Goal: Task Accomplishment & Management: Manage account settings

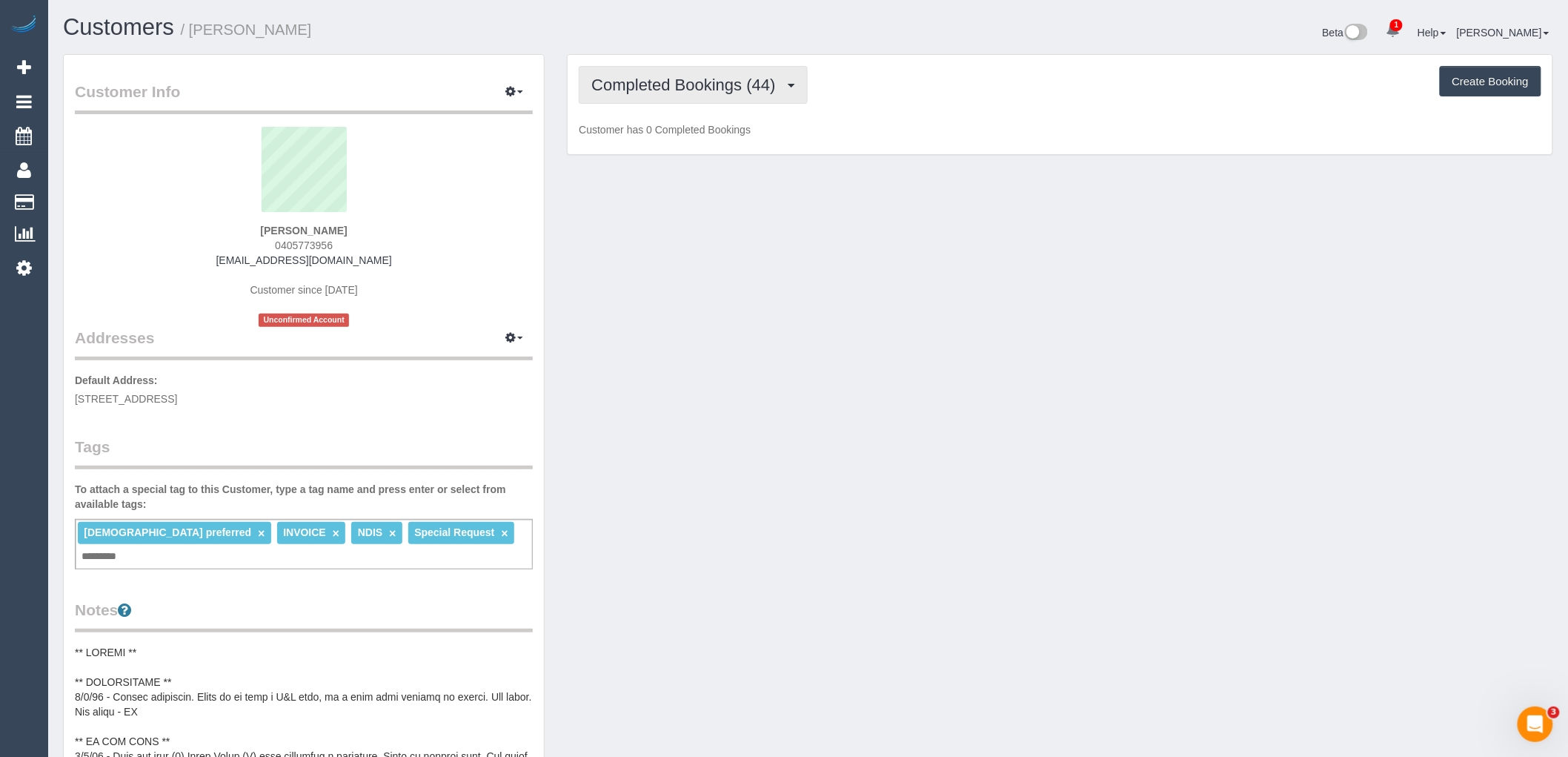
click at [678, 88] on span "Completed Bookings (44)" at bounding box center [687, 85] width 191 height 19
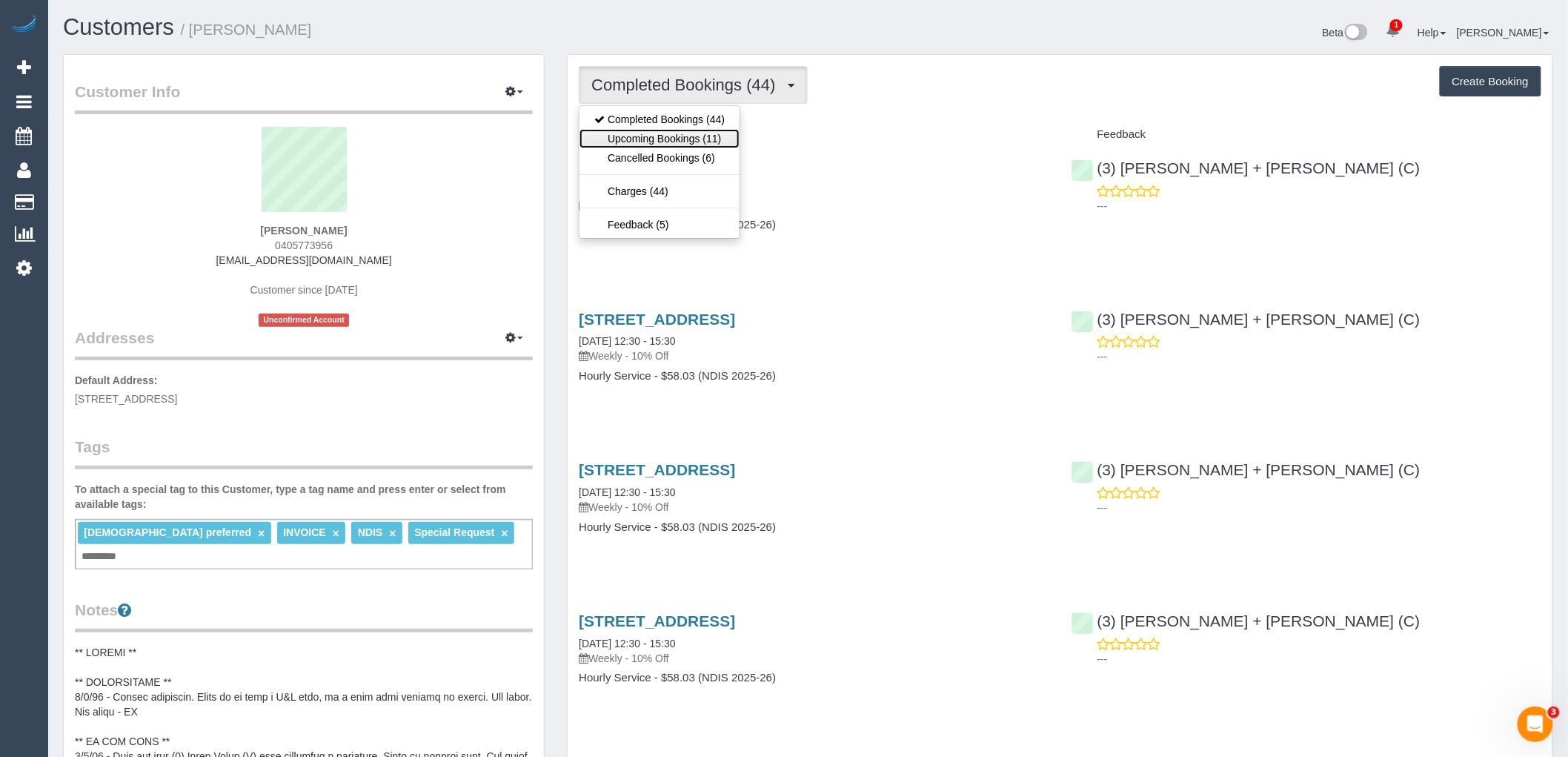
click at [687, 141] on link "Upcoming Bookings (11)" at bounding box center [659, 138] width 160 height 19
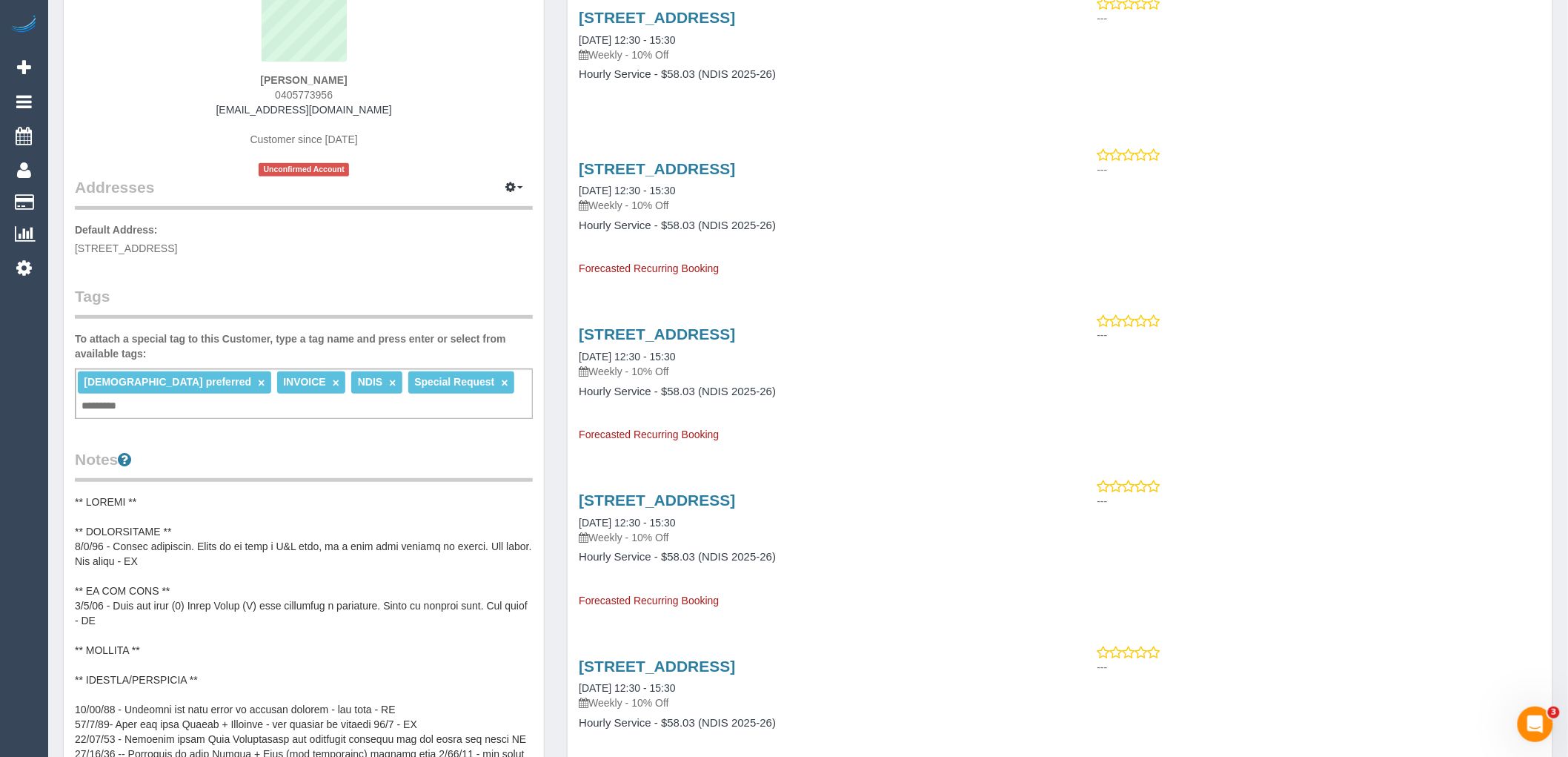
scroll to position [164, 0]
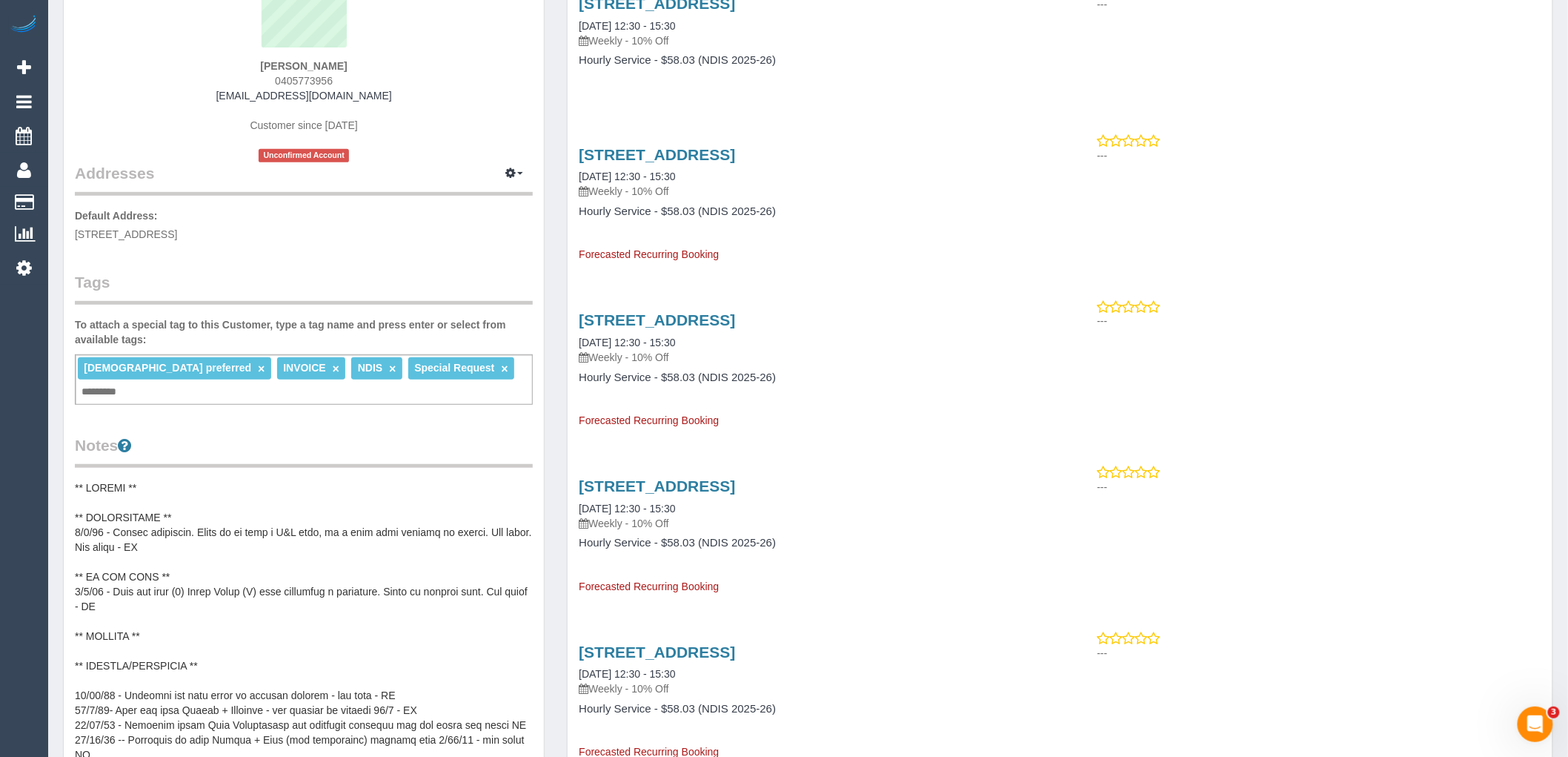
click at [181, 522] on pre at bounding box center [304, 628] width 458 height 297
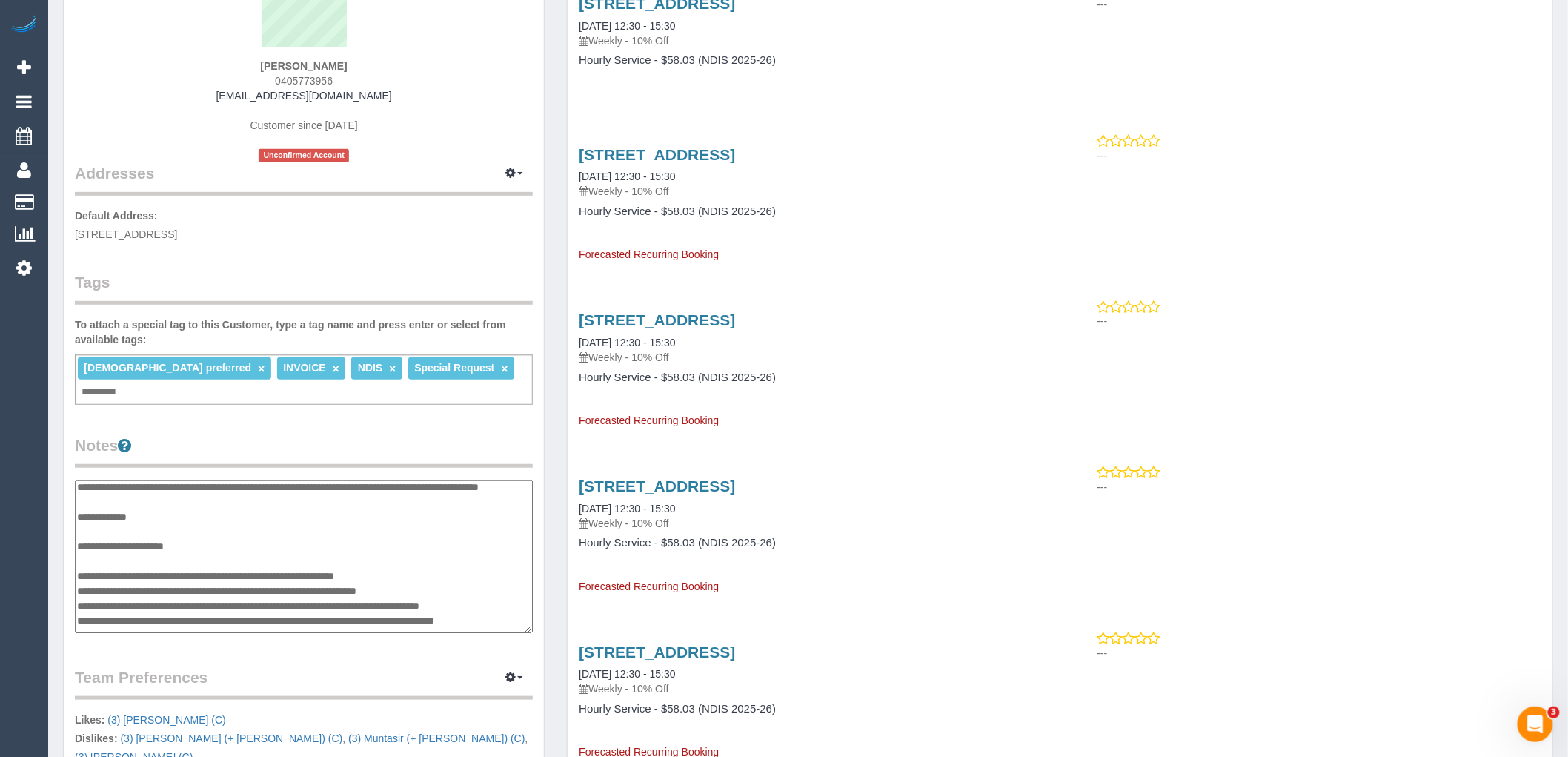
scroll to position [0, 0]
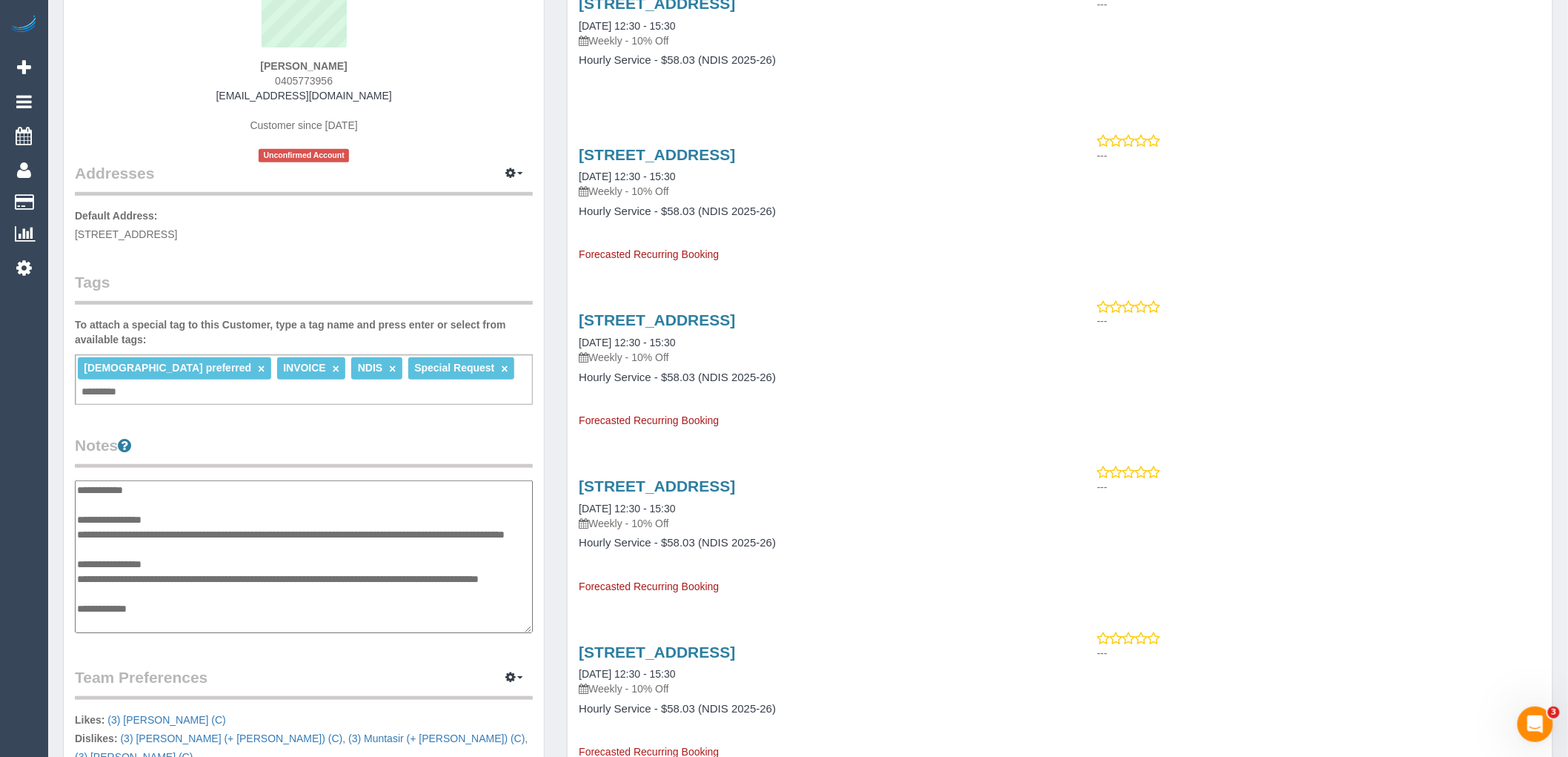
click at [204, 492] on textarea at bounding box center [304, 556] width 458 height 152
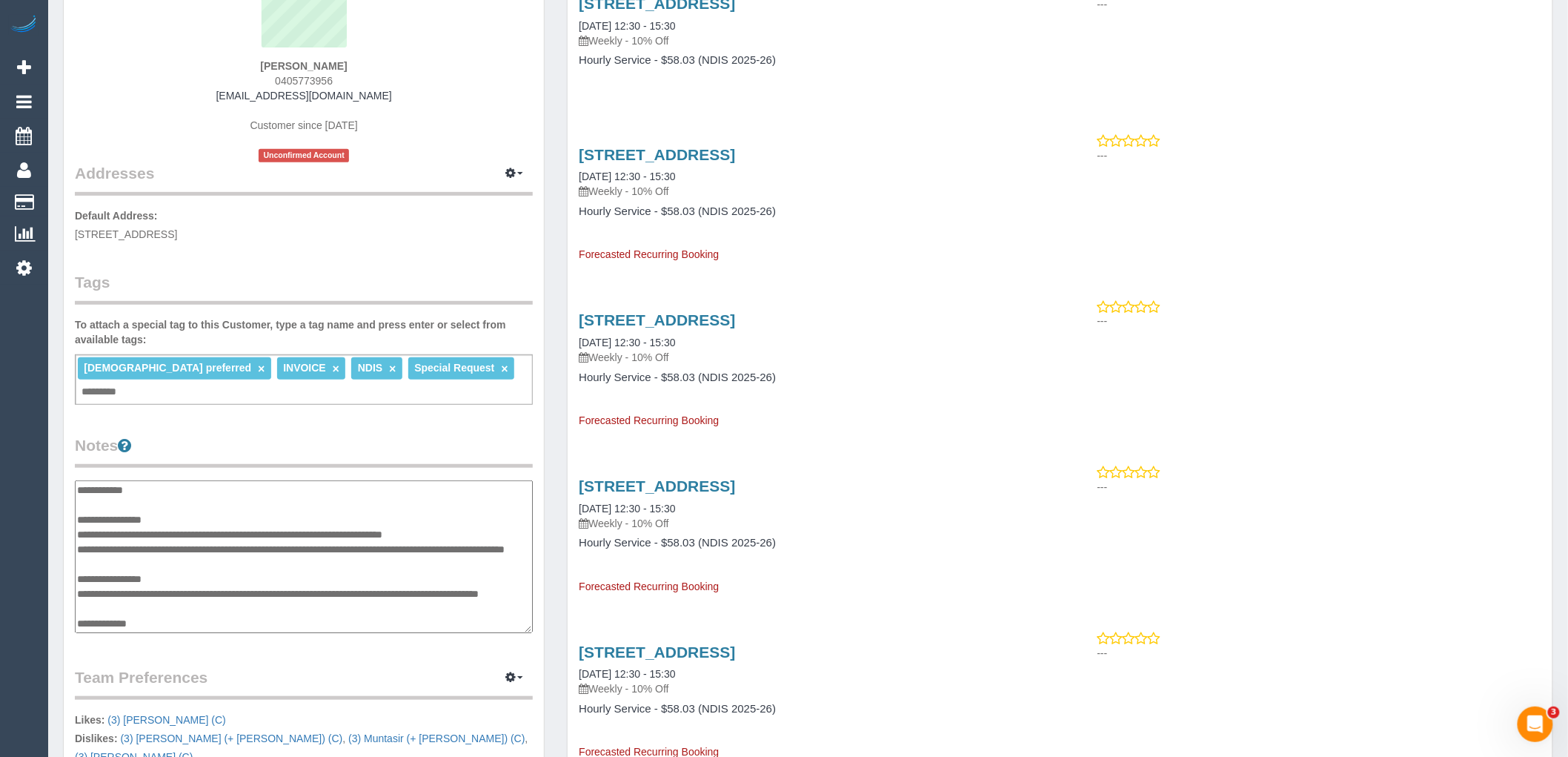
type textarea "**********"
click at [279, 434] on legend "Notes" at bounding box center [304, 451] width 458 height 33
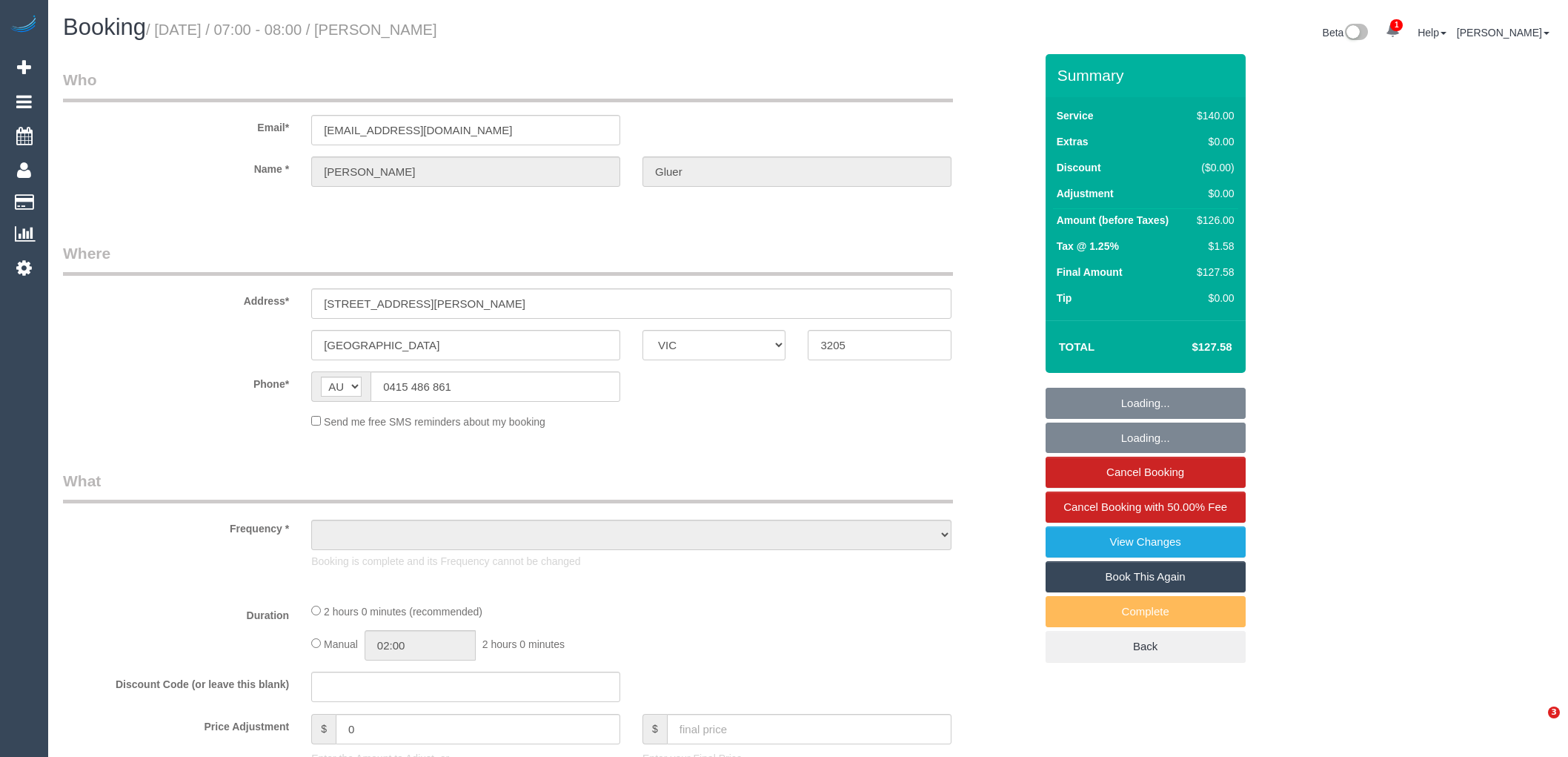
select select "VIC"
select select "object:551"
select select "string:stripe-pm_1QBlWY2GScqysDRVIedlNFyT"
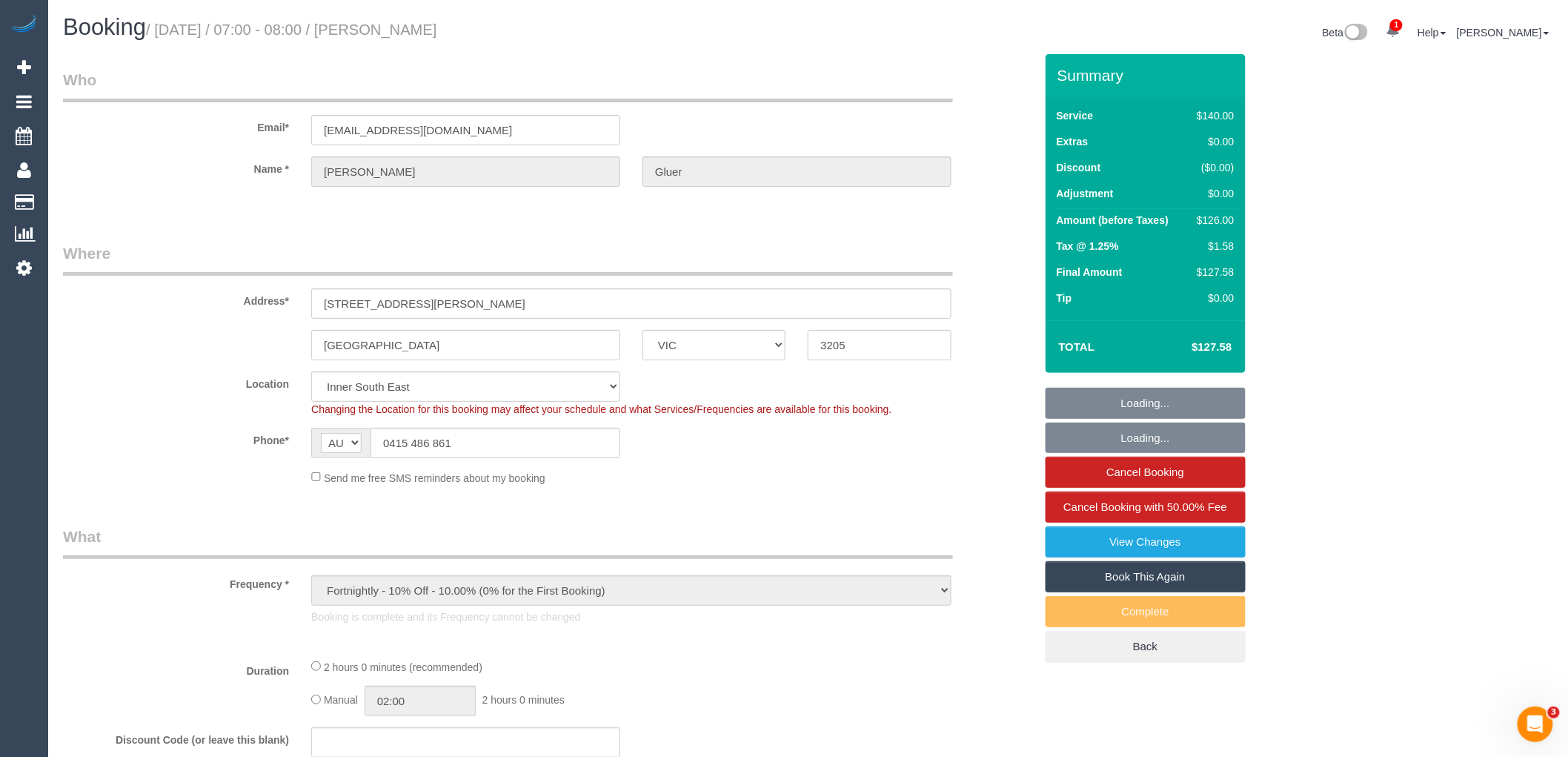
select select "object:556"
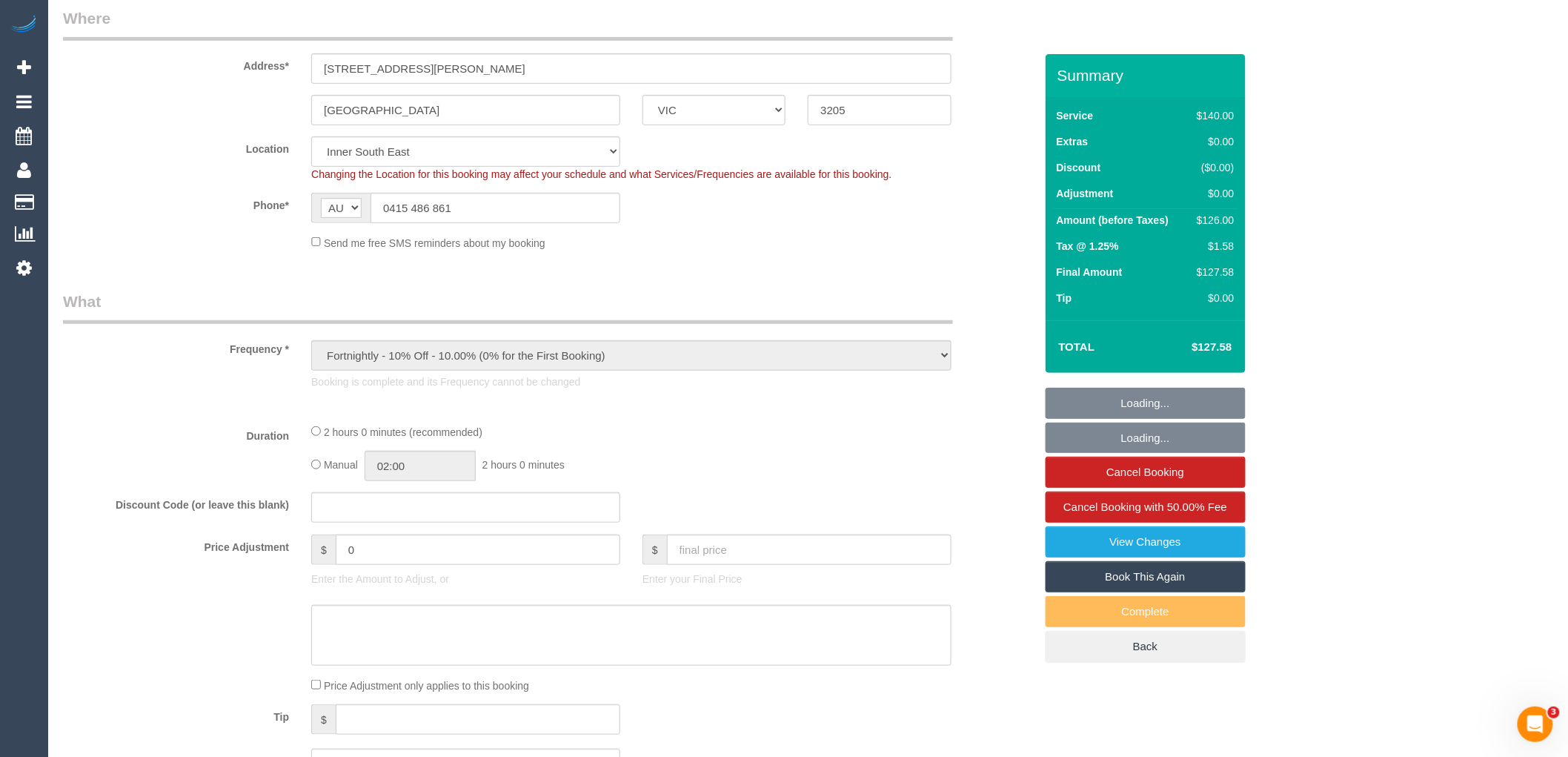
select select "number:29"
select select "number:14"
select select "number:20"
select select "number:23"
select select "number:34"
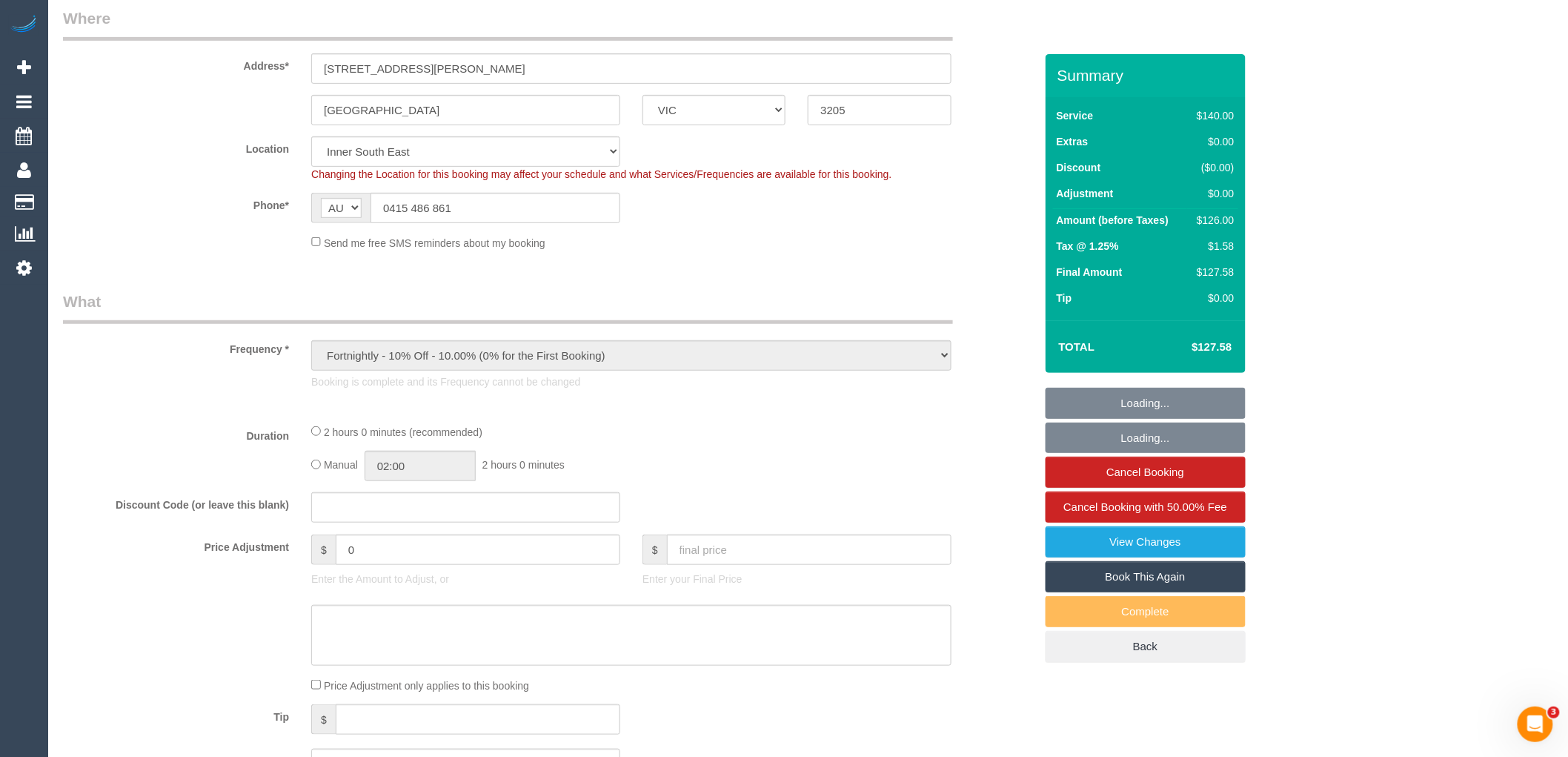
select select "number:11"
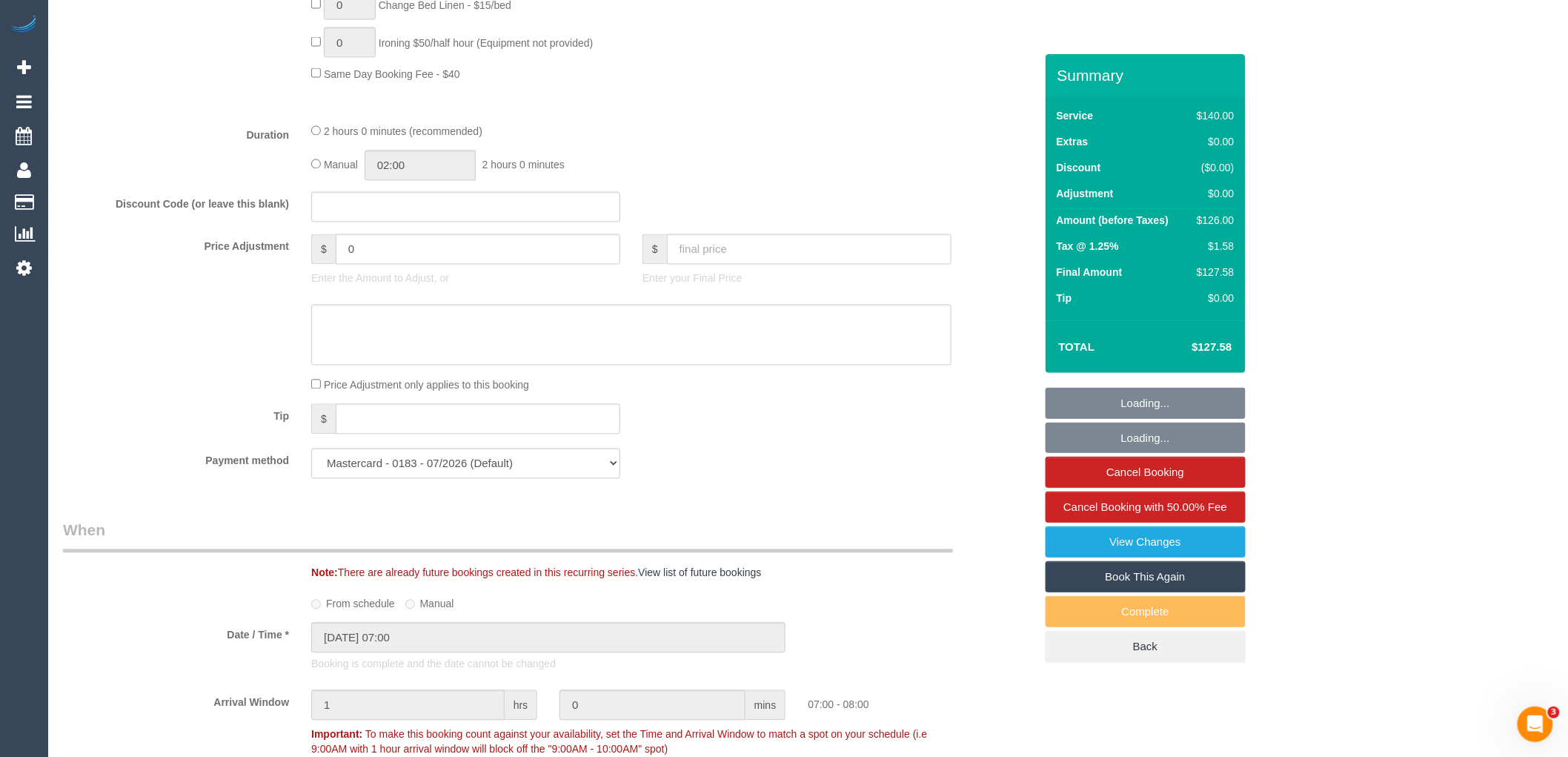
scroll to position [1153, 0]
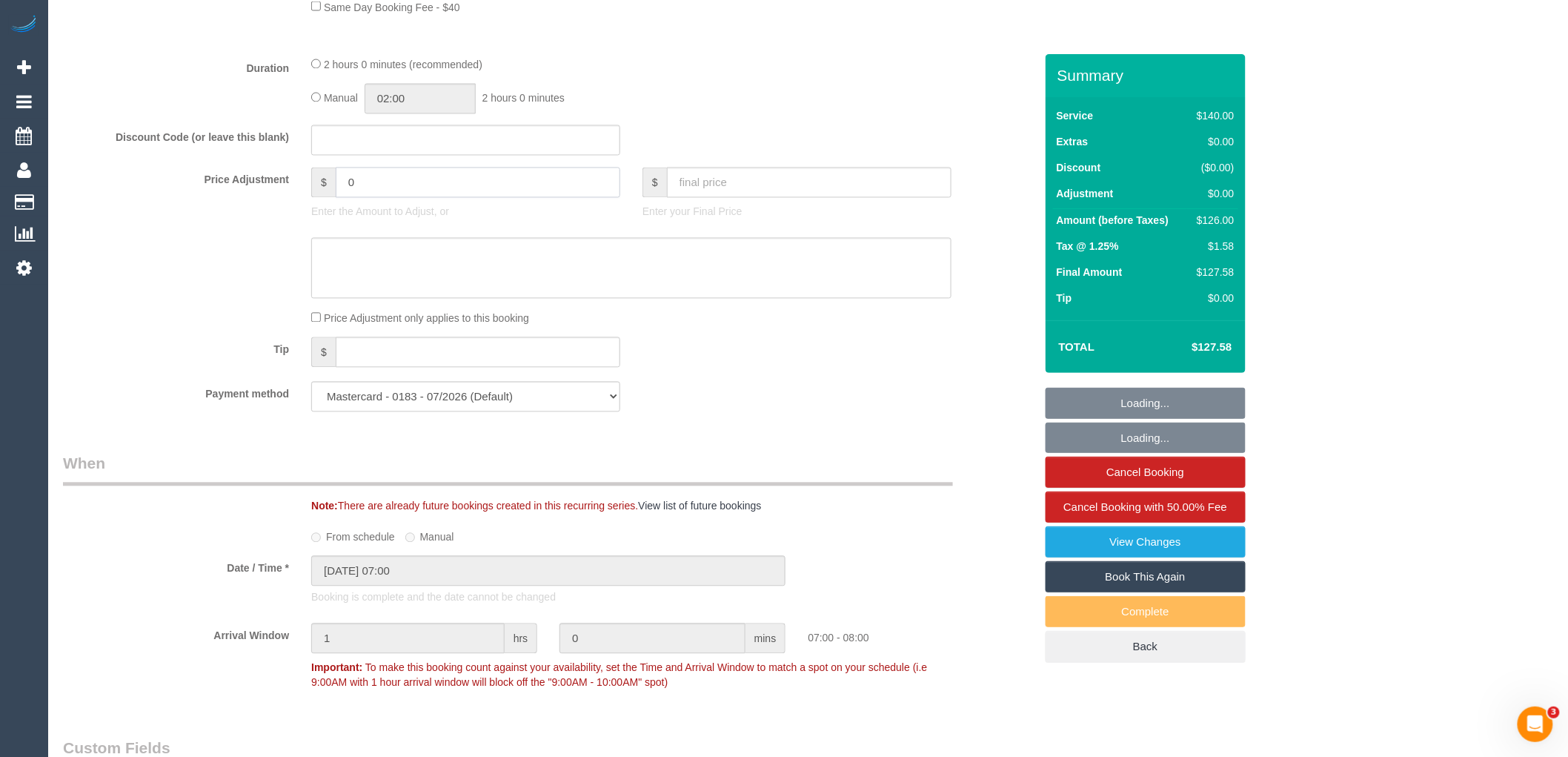
click at [379, 181] on input "0" at bounding box center [478, 182] width 285 height 30
click at [380, 190] on input "0" at bounding box center [478, 182] width 285 height 30
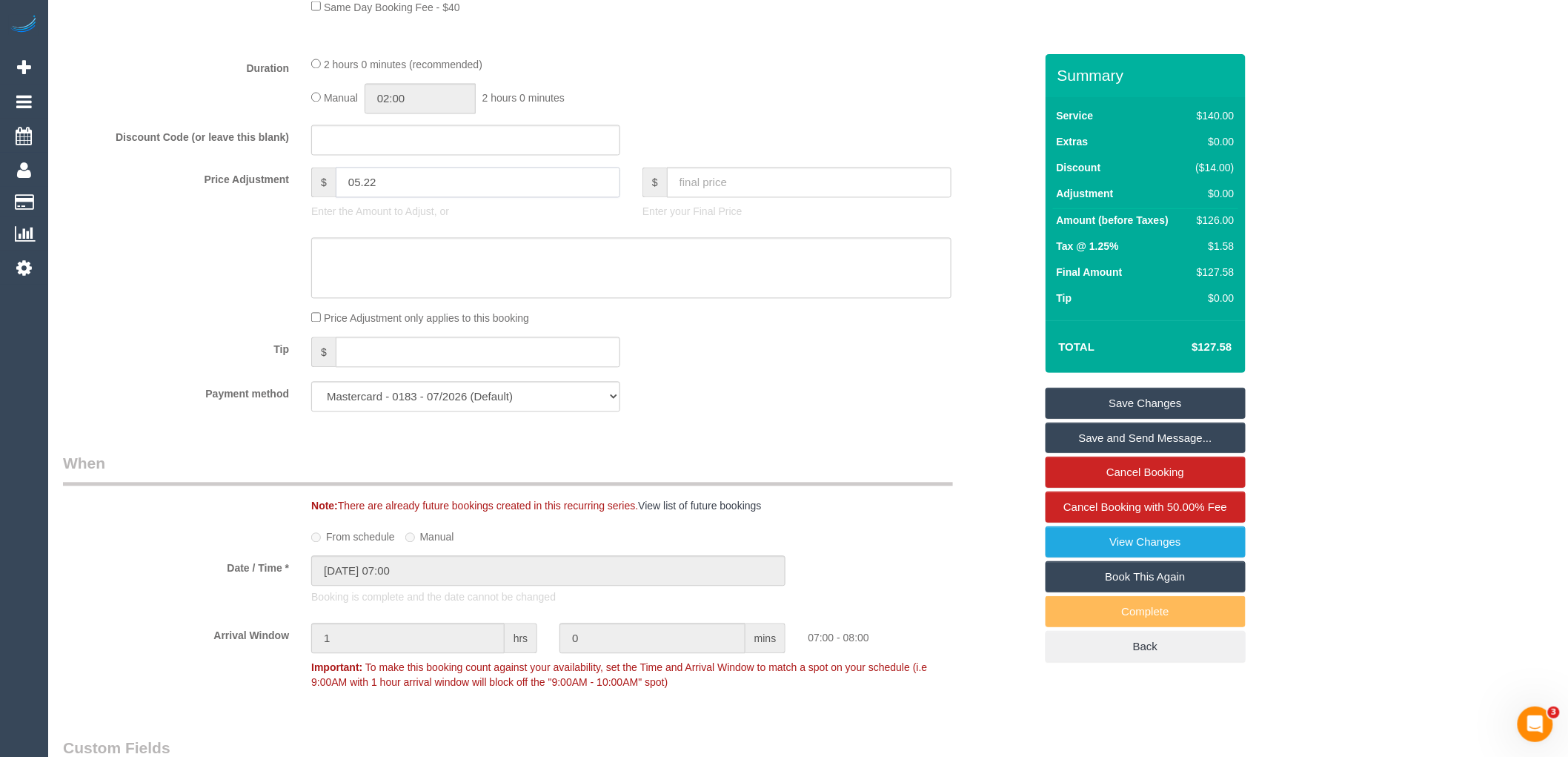
type input "05.22"
click at [396, 274] on textarea at bounding box center [632, 268] width 641 height 61
type textarea "$"
type input "5.22"
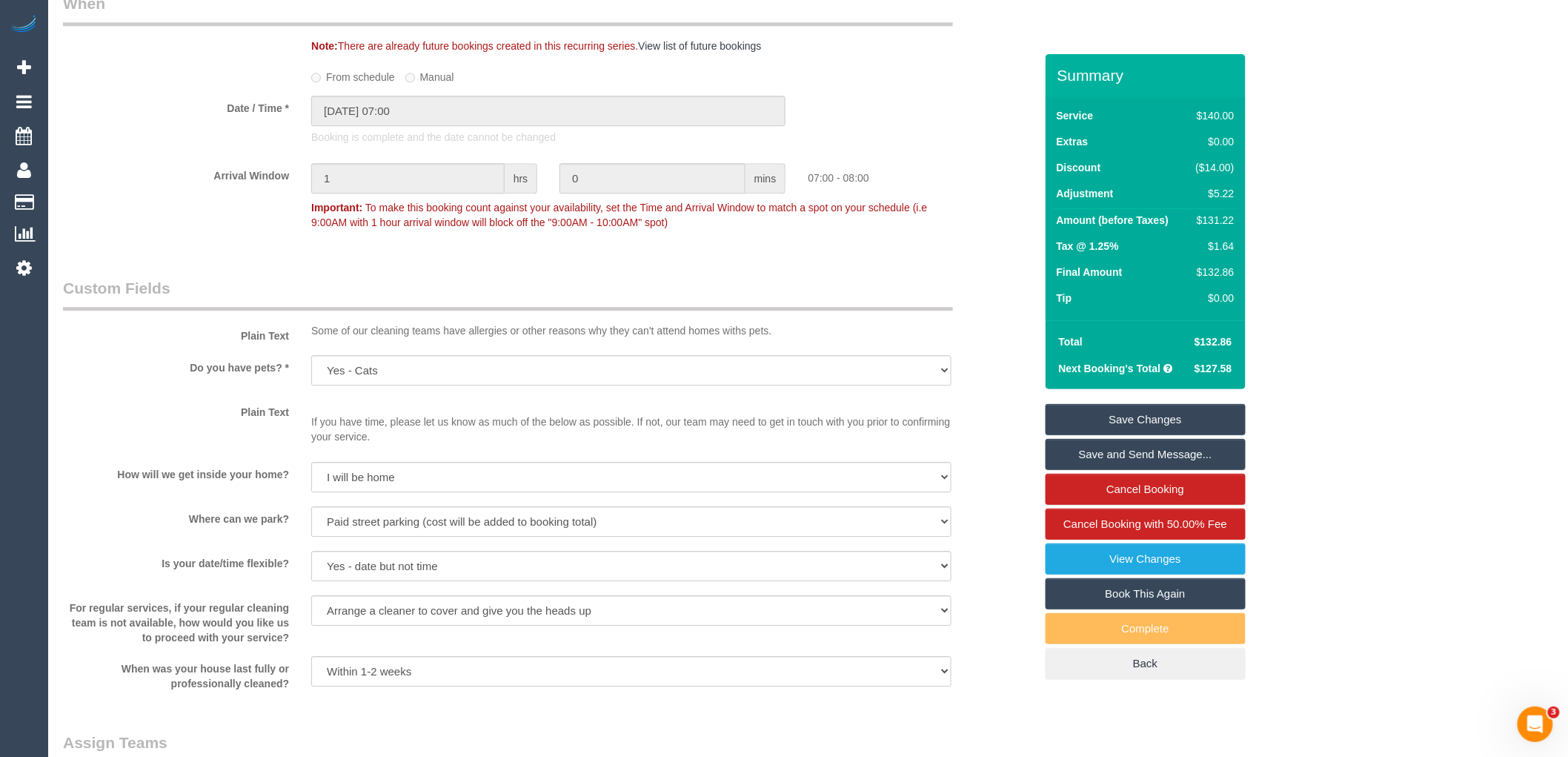
scroll to position [1812, 0]
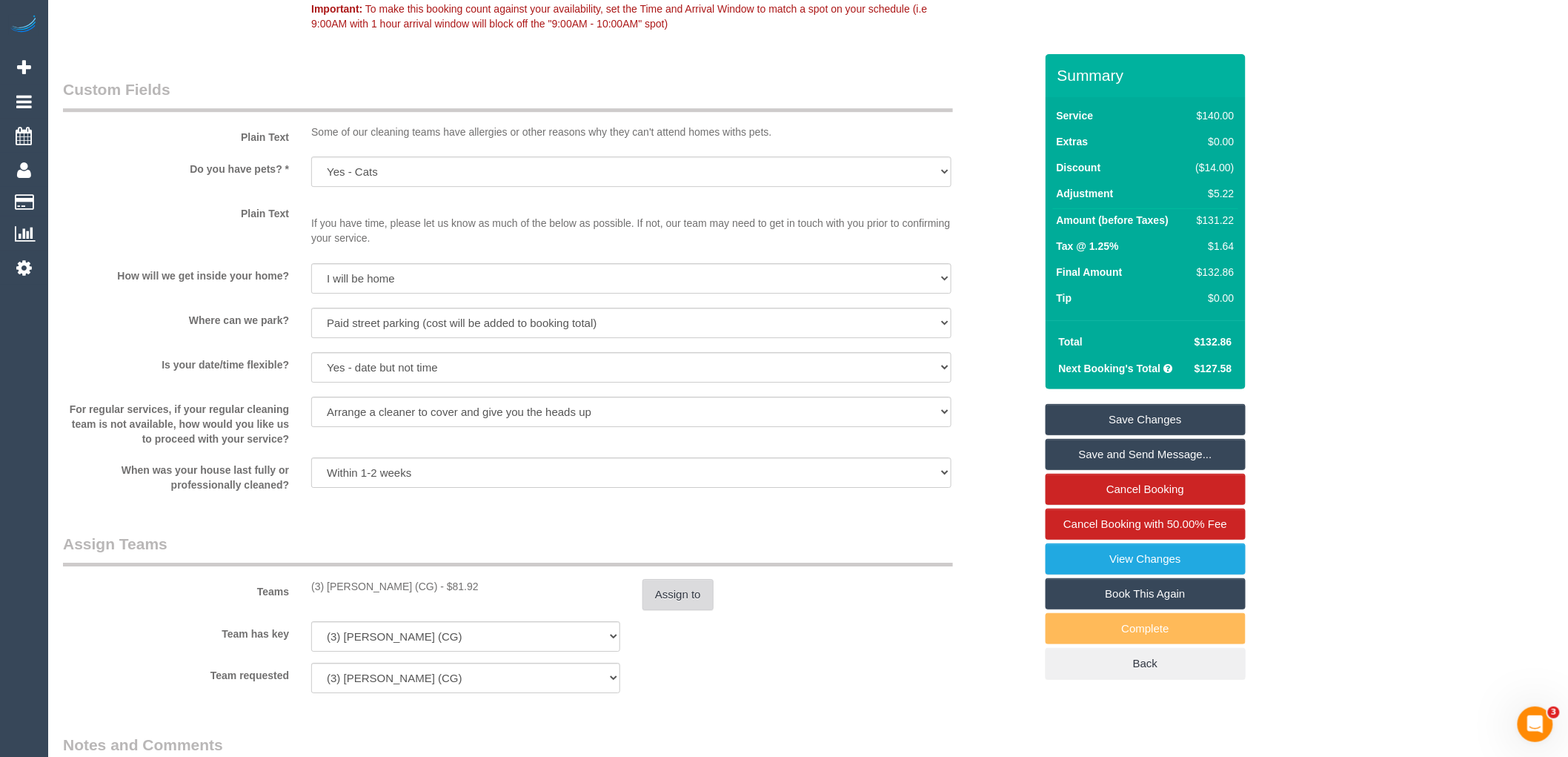
type textarea "$5.22 parking VC"
click at [699, 611] on button "Assign to" at bounding box center [678, 595] width 71 height 31
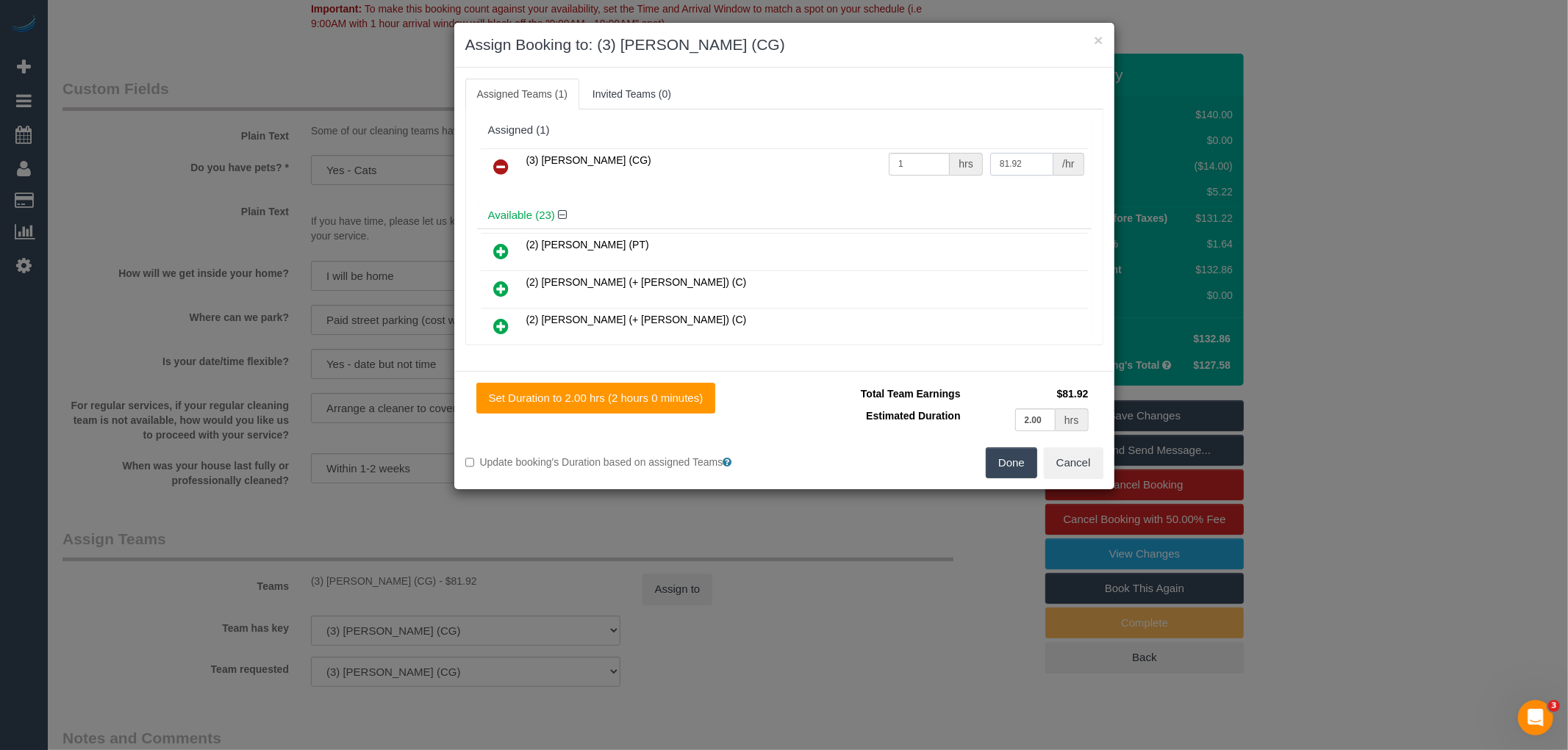
drag, startPoint x: 1028, startPoint y: 157, endPoint x: 908, endPoint y: 166, distance: 120.3
click at [908, 166] on tr "(3) Ashish Patel (CG) 1 hrs 81.92 /hr" at bounding box center [784, 167] width 607 height 38
type input "87.14"
click at [1004, 463] on button "Done" at bounding box center [1011, 463] width 52 height 31
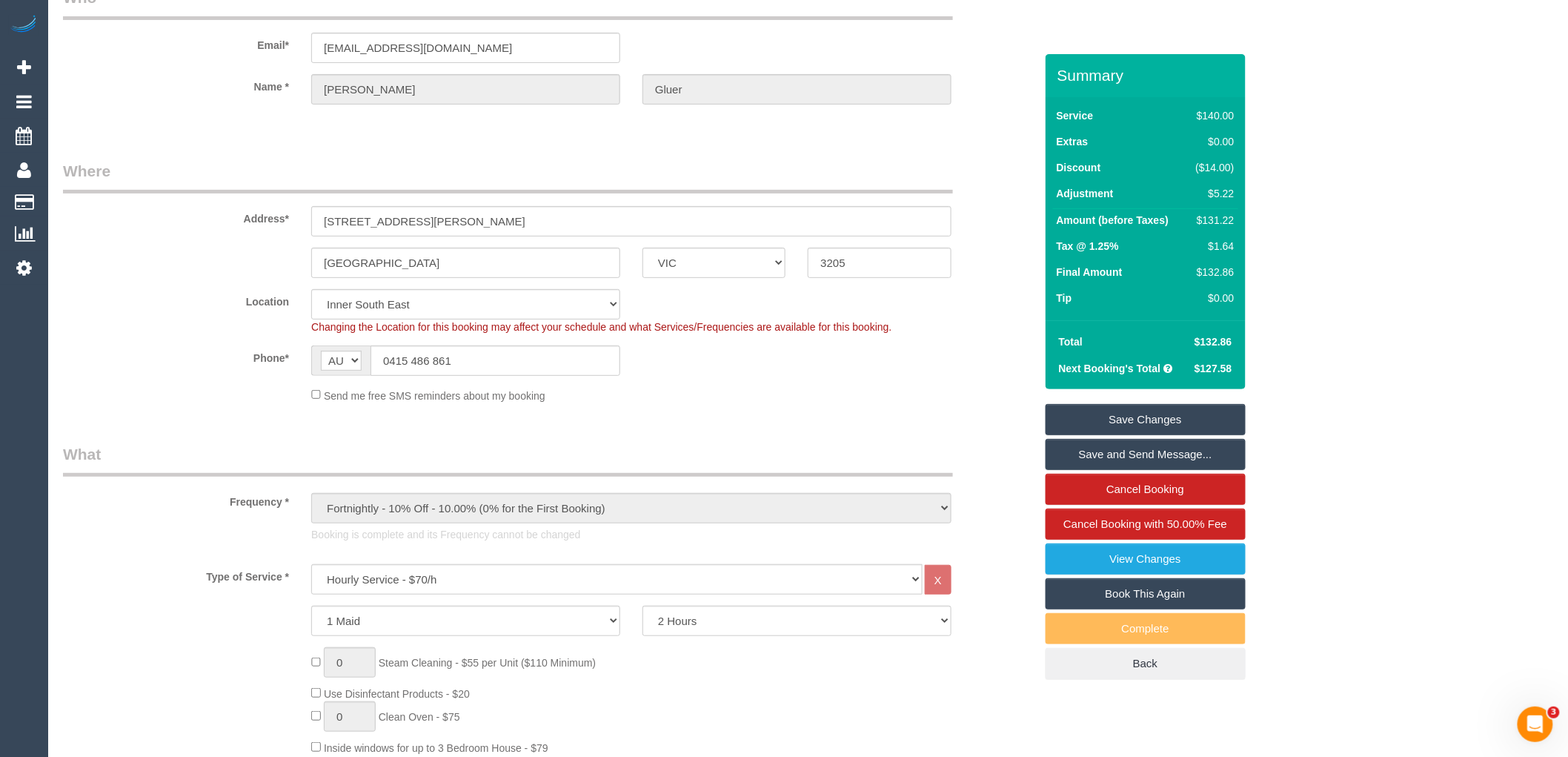
scroll to position [0, 0]
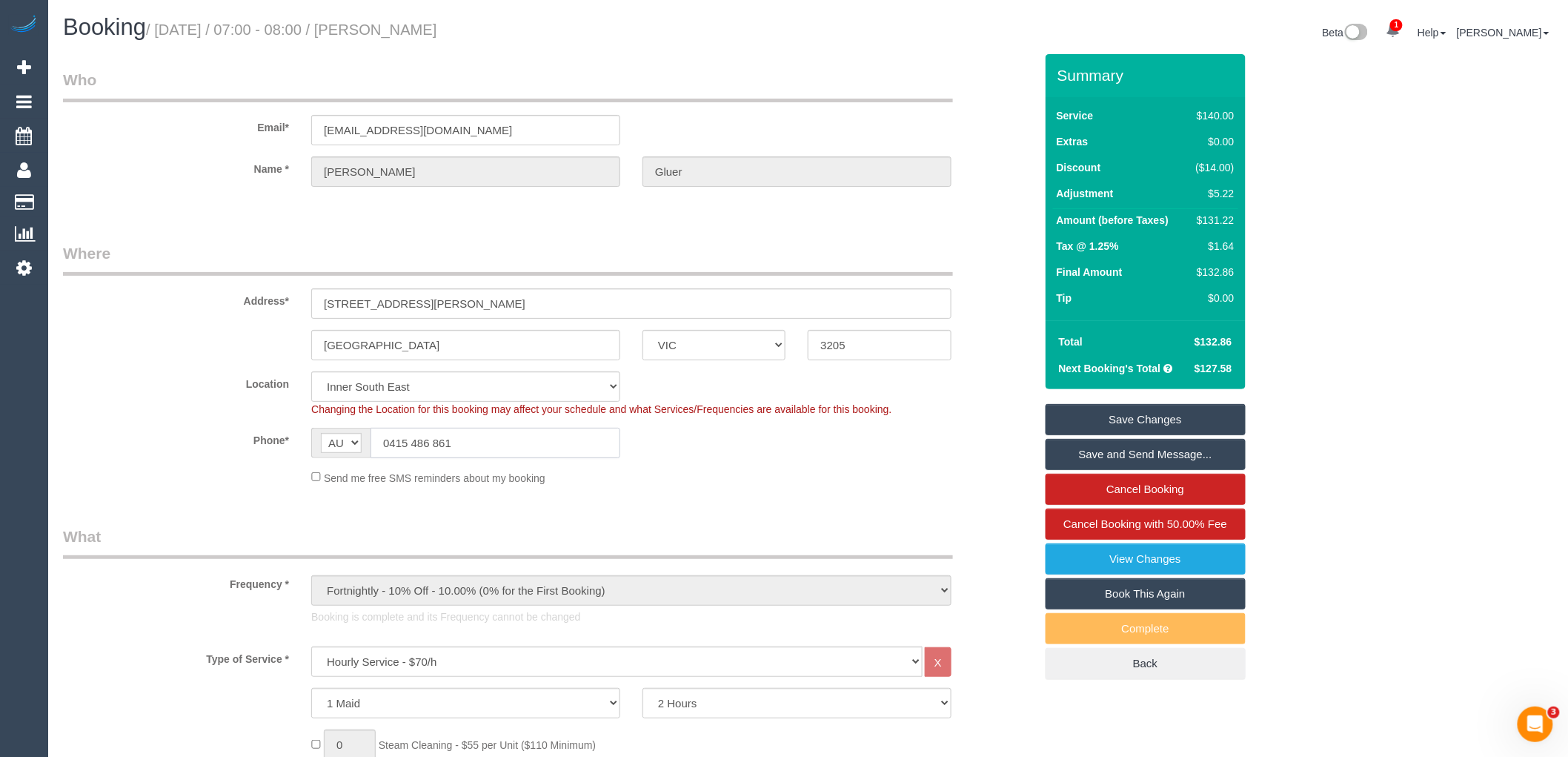
drag, startPoint x: 241, startPoint y: 437, endPoint x: 8, endPoint y: 434, distance: 233.0
click at [82, 437] on div "Phone* AF AL DZ AD AO AI AQ AG AR AM AW AU AT AZ BS BH BD BB BY BE BZ BJ BM BT …" at bounding box center [548, 442] width 994 height 30
click at [1153, 408] on link "Save Changes" at bounding box center [1145, 419] width 200 height 31
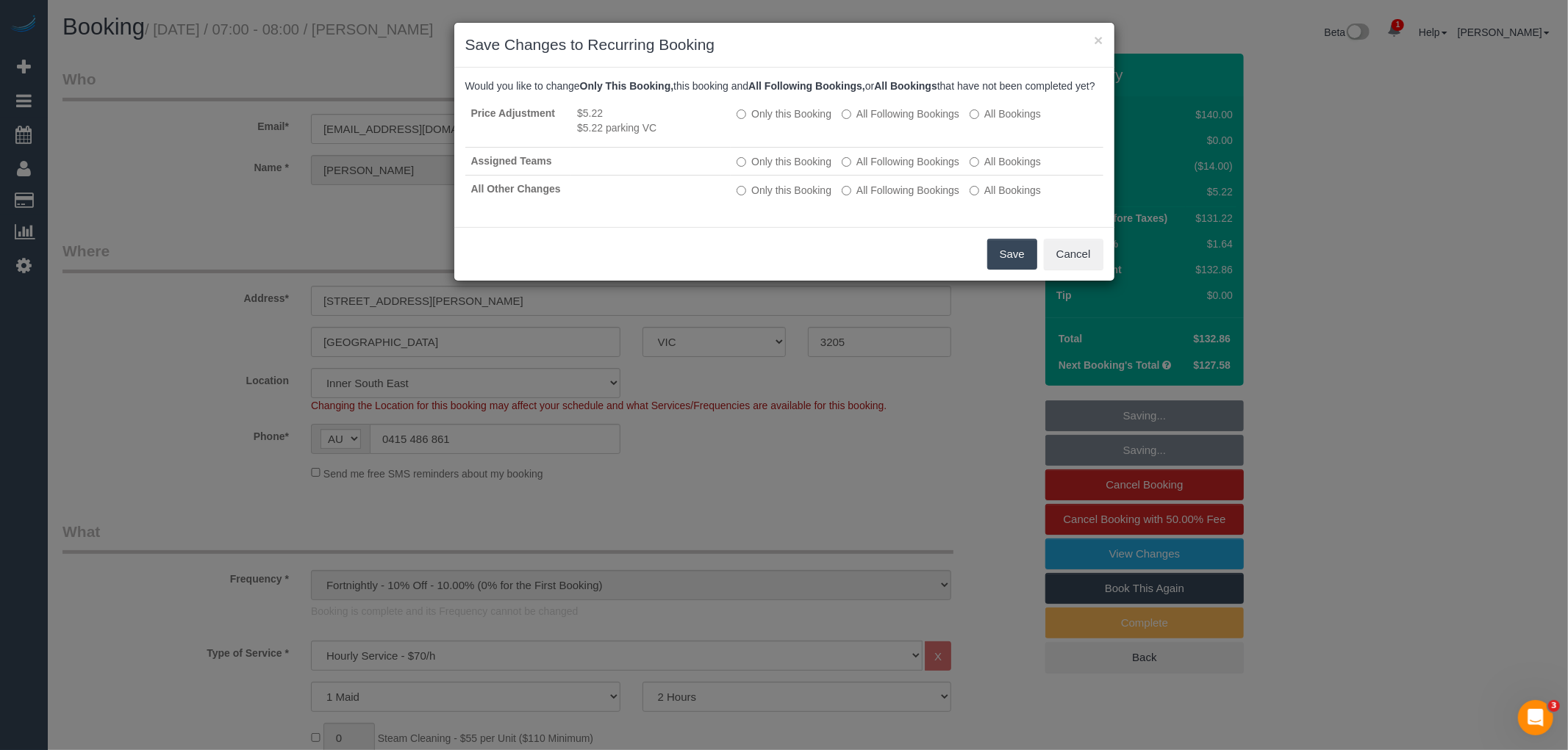
click at [1003, 270] on button "Save" at bounding box center [1012, 254] width 50 height 31
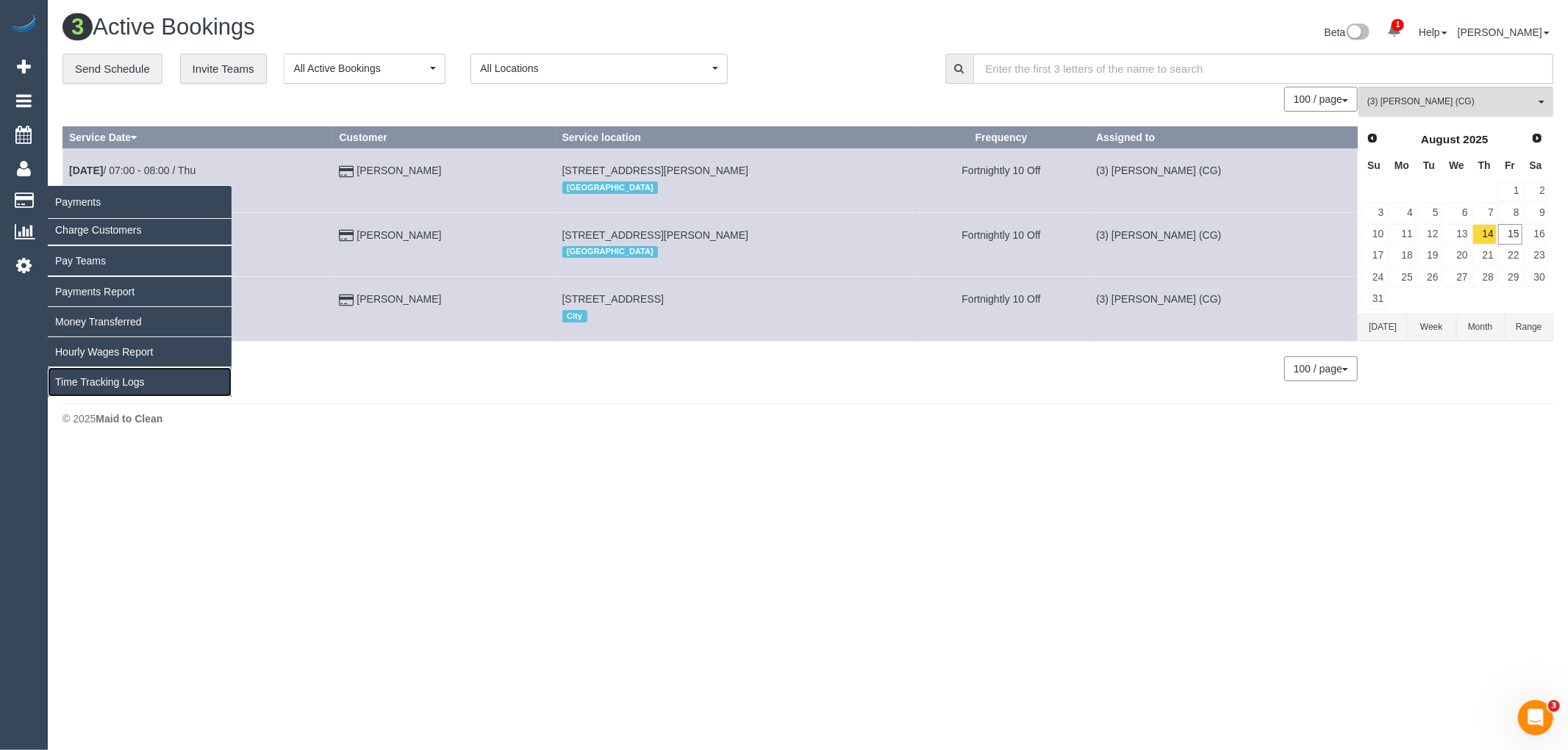
click at [87, 390] on link "Time Tracking Logs" at bounding box center [139, 382] width 184 height 29
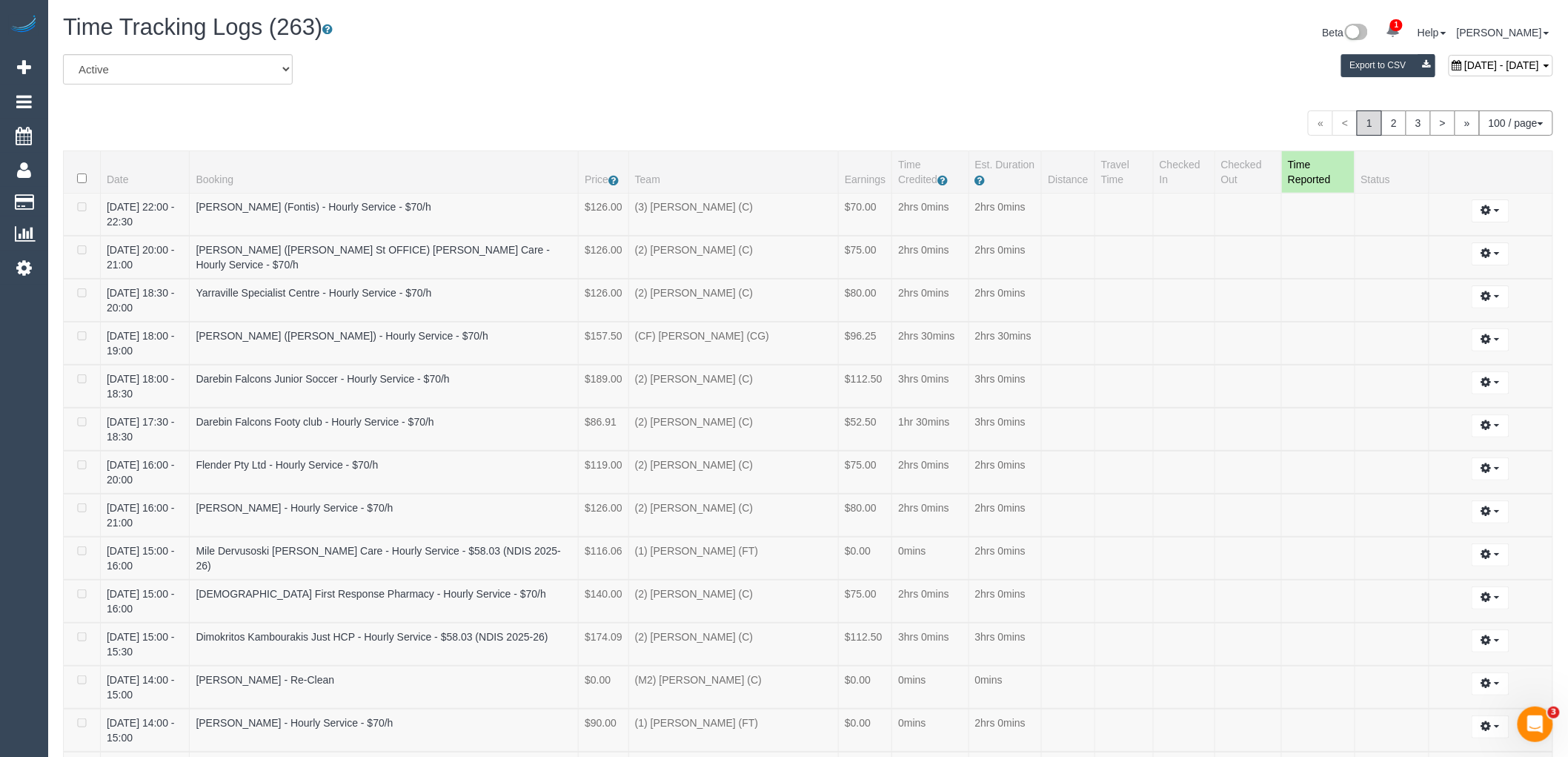
click at [1464, 59] on span "August 15, 2025 - August 15, 2025" at bounding box center [1501, 65] width 75 height 12
type input "**********"
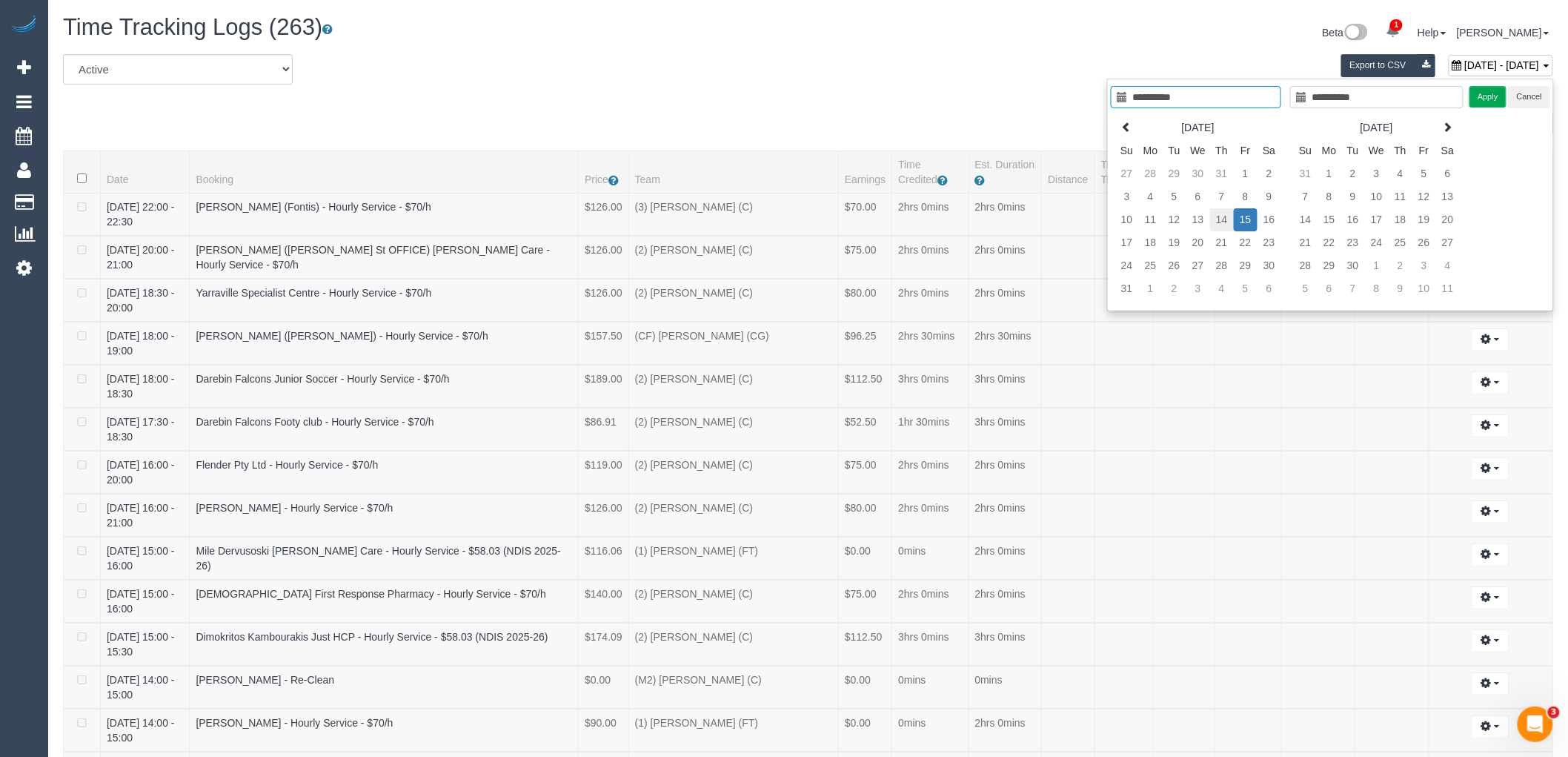
type input "**********"
click at [1225, 222] on td "14" at bounding box center [1222, 219] width 24 height 23
type input "**********"
click at [1225, 221] on td "14" at bounding box center [1222, 219] width 24 height 23
type input "**********"
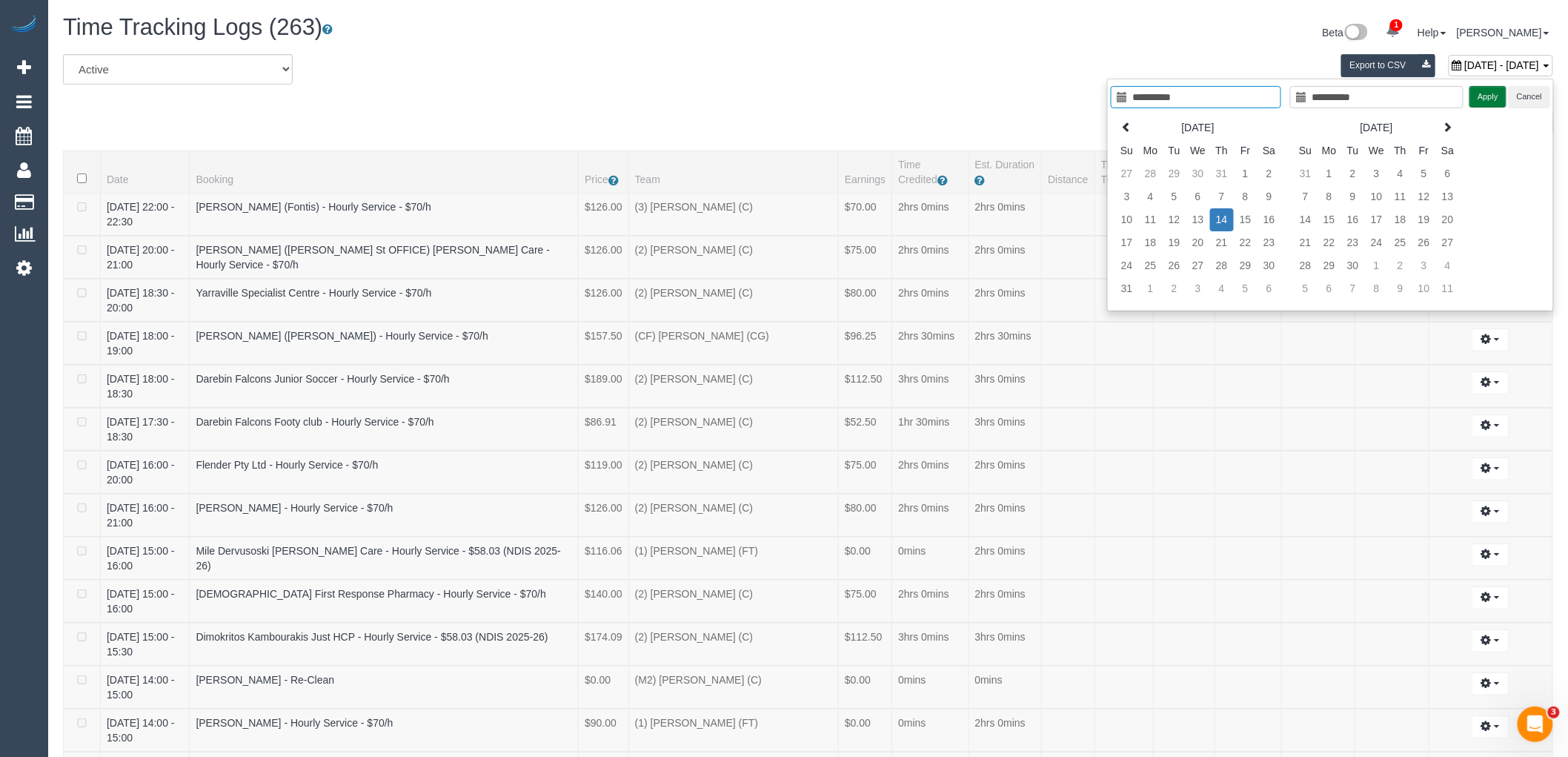
click at [1478, 93] on button "Apply" at bounding box center [1488, 97] width 37 height 22
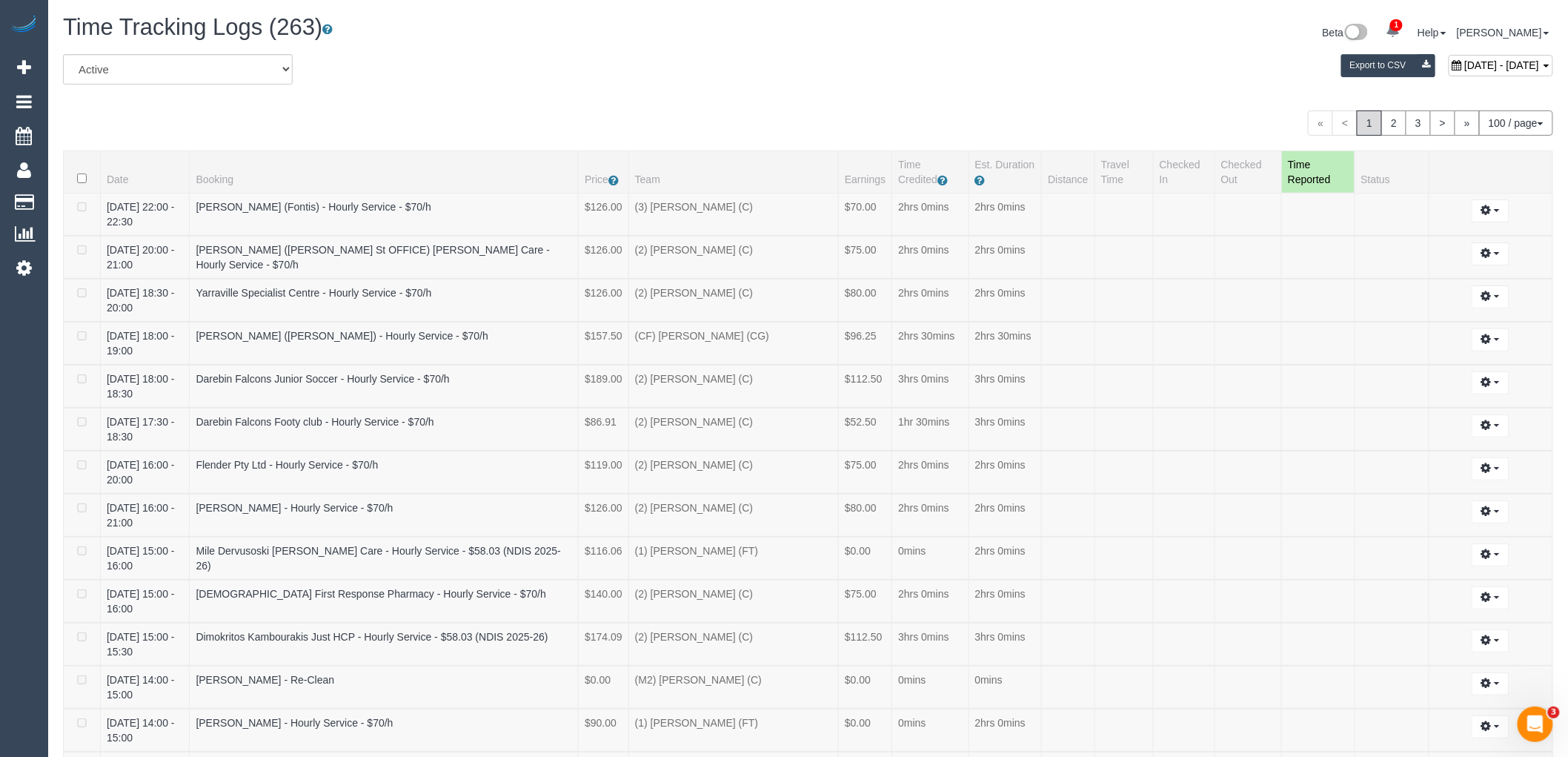
click at [994, 77] on div "August 14, 2025 - August 14, 2025 Export to CSV" at bounding box center [1060, 69] width 1008 height 30
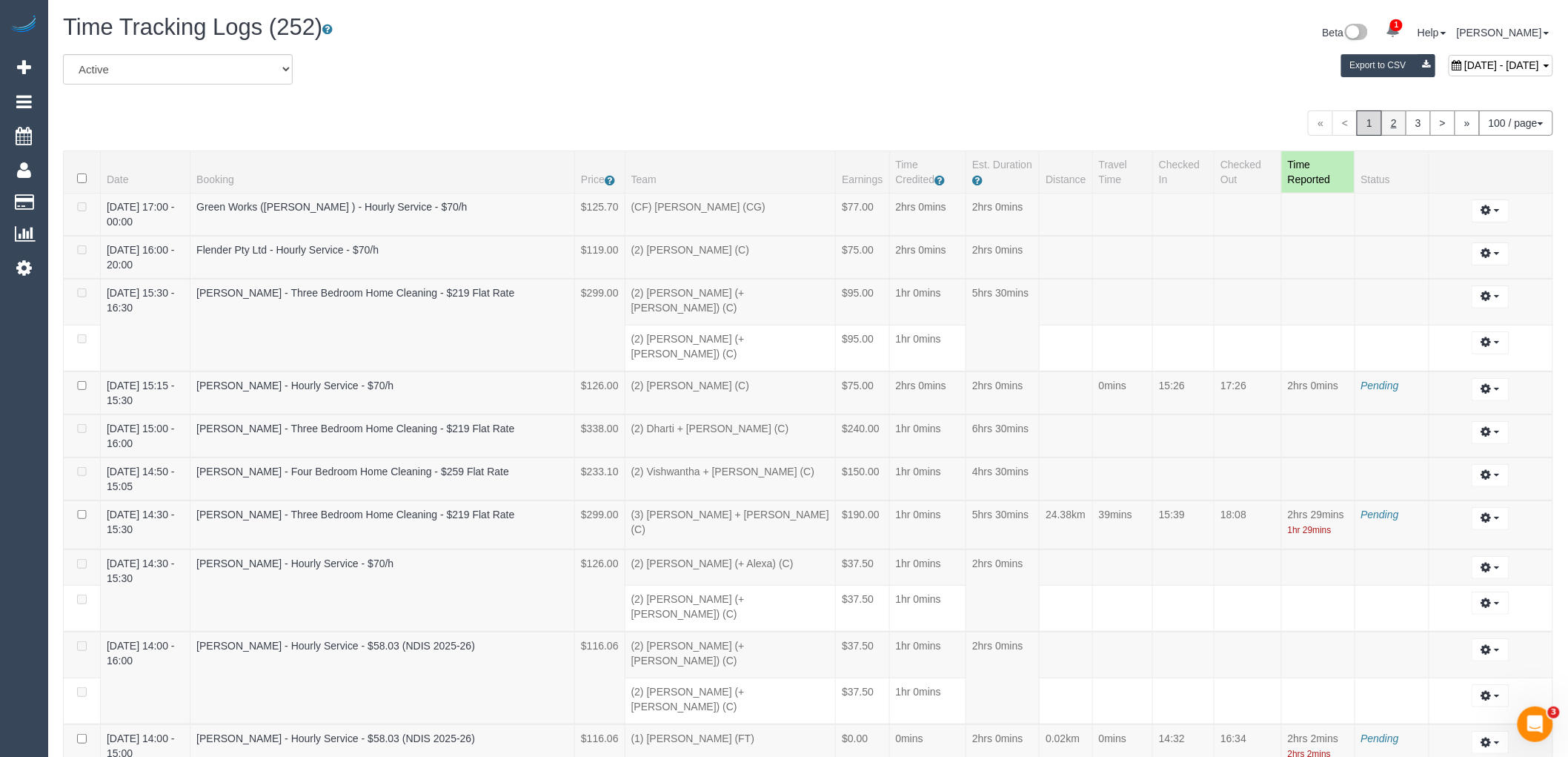
click at [1390, 124] on link "2" at bounding box center [1394, 123] width 25 height 25
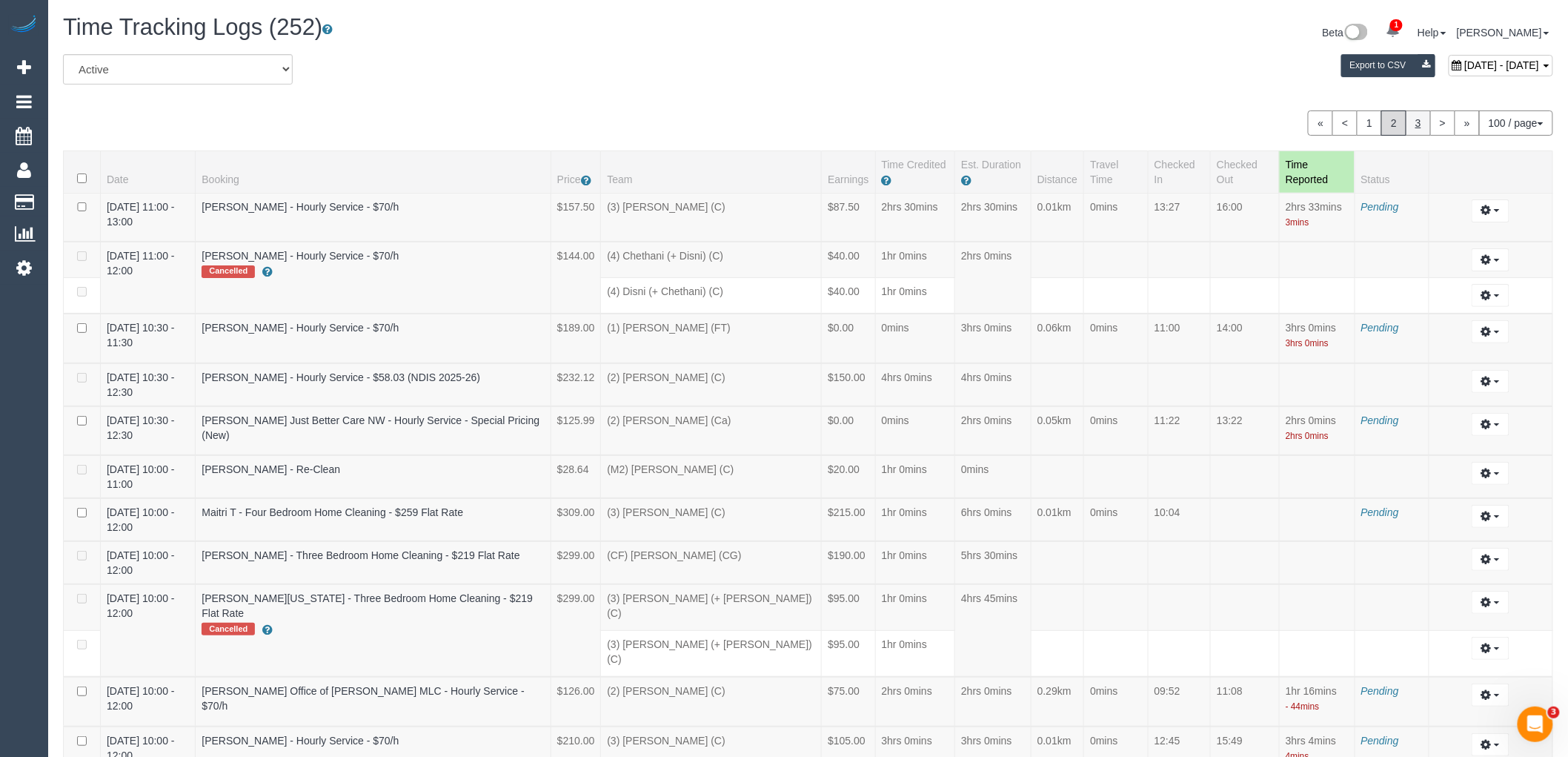
click at [1411, 116] on link "3" at bounding box center [1419, 123] width 25 height 25
